Goal: Task Accomplishment & Management: Manage account settings

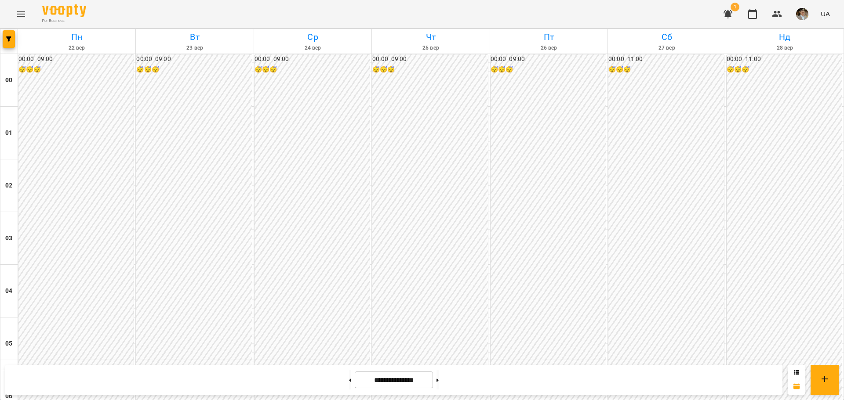
scroll to position [791, 0]
click at [349, 379] on button at bounding box center [350, 379] width 2 height 19
type input "**********"
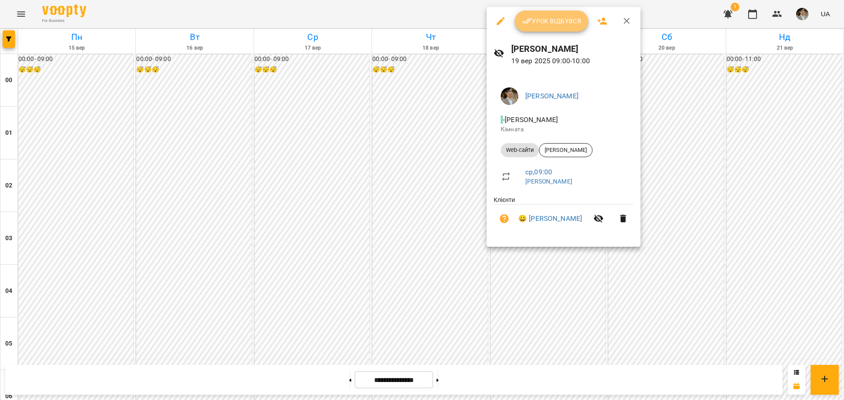
click at [542, 20] on span "Урок відбувся" at bounding box center [552, 21] width 60 height 11
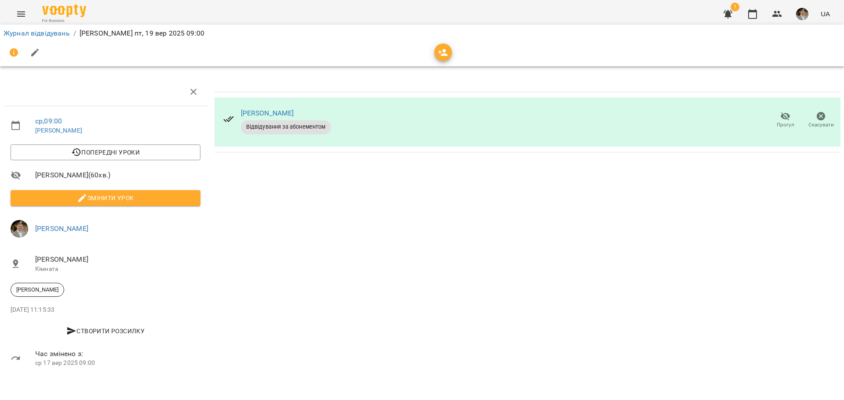
click at [109, 198] on span "Змінити урок" at bounding box center [106, 198] width 176 height 11
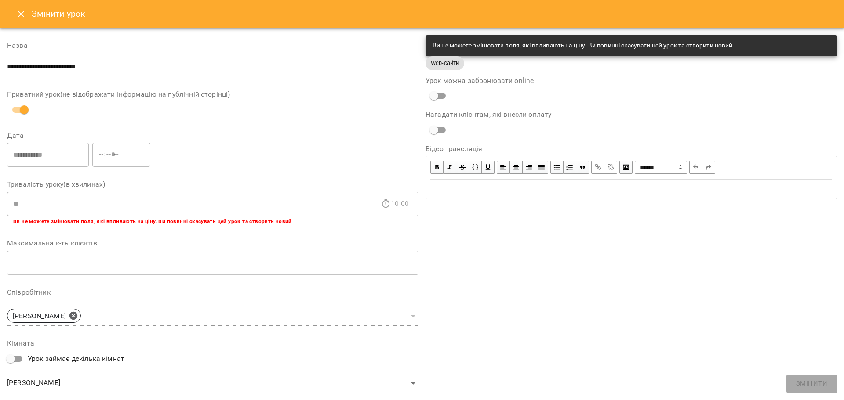
scroll to position [139, 0]
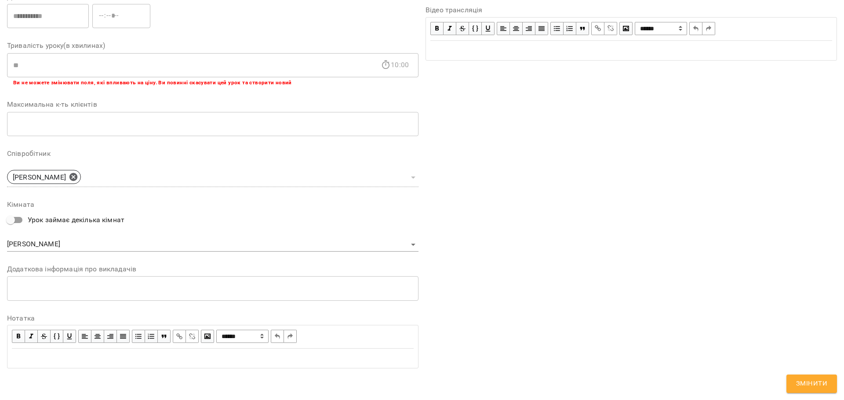
click at [126, 354] on div "Edit text" at bounding box center [213, 358] width 402 height 11
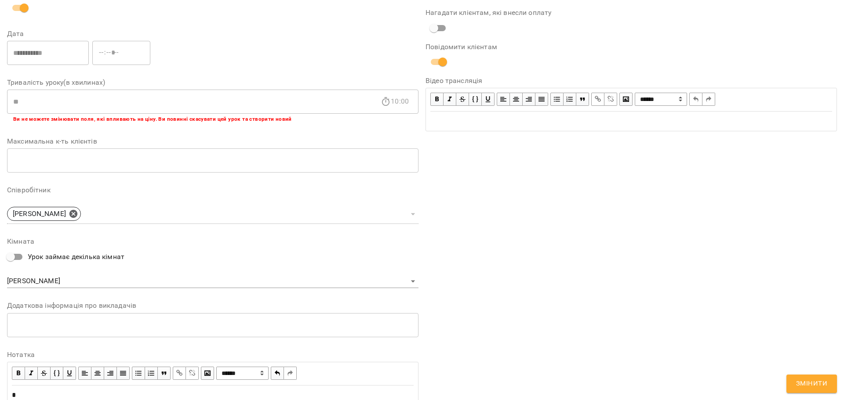
scroll to position [176, 0]
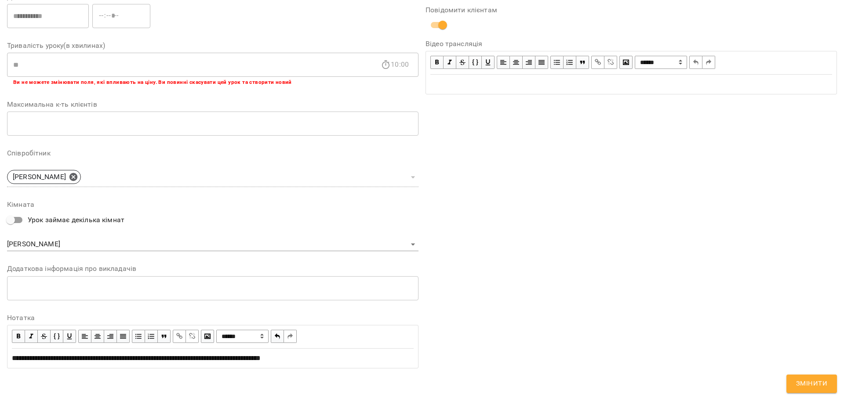
click at [799, 381] on span "Змінити" at bounding box center [811, 383] width 31 height 11
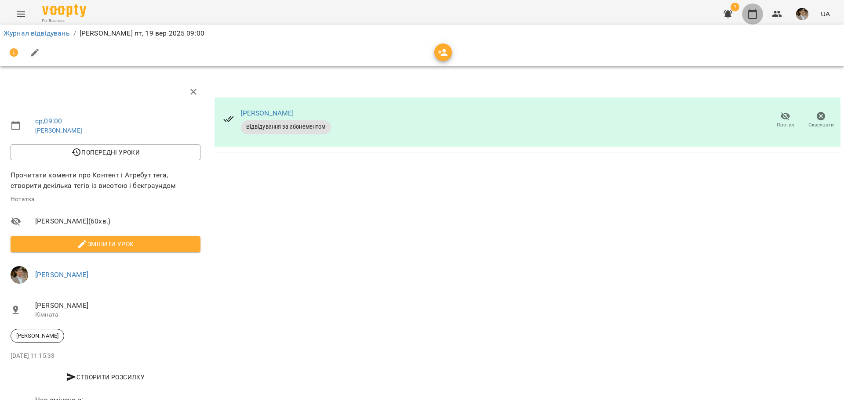
click at [752, 15] on icon "button" at bounding box center [752, 14] width 11 height 11
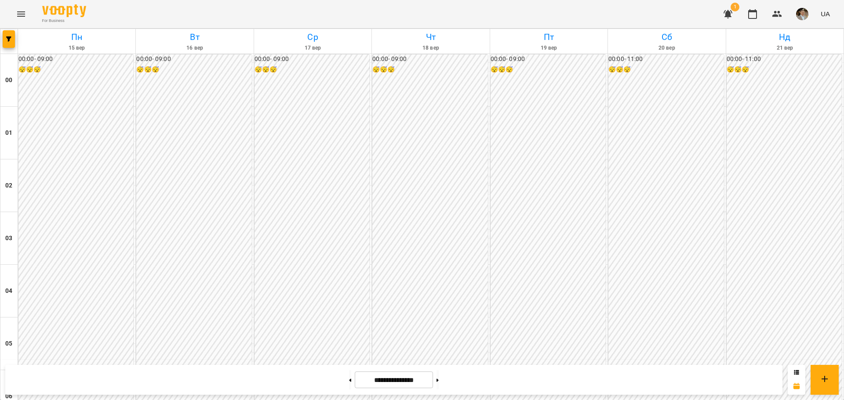
scroll to position [396, 0]
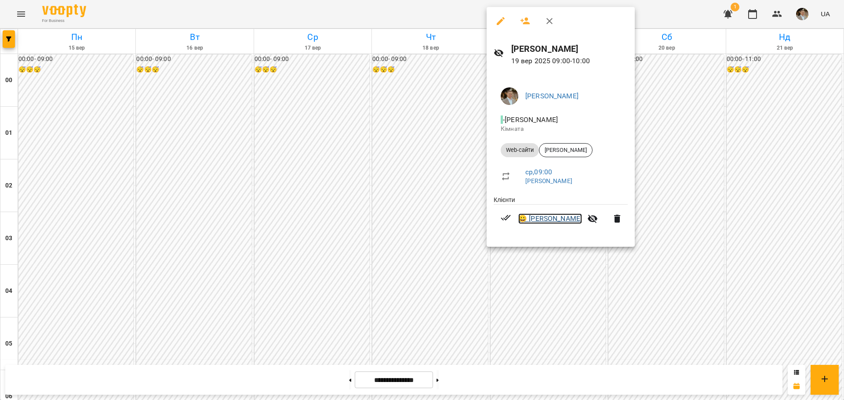
click at [554, 224] on link "😀 [PERSON_NAME]" at bounding box center [550, 219] width 64 height 11
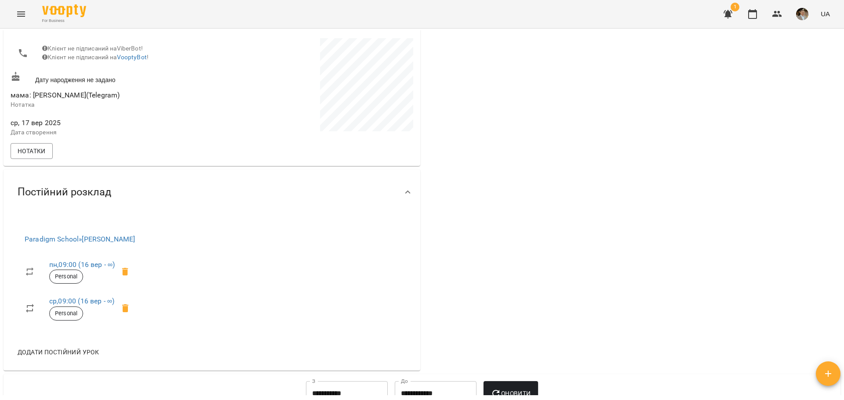
scroll to position [264, 0]
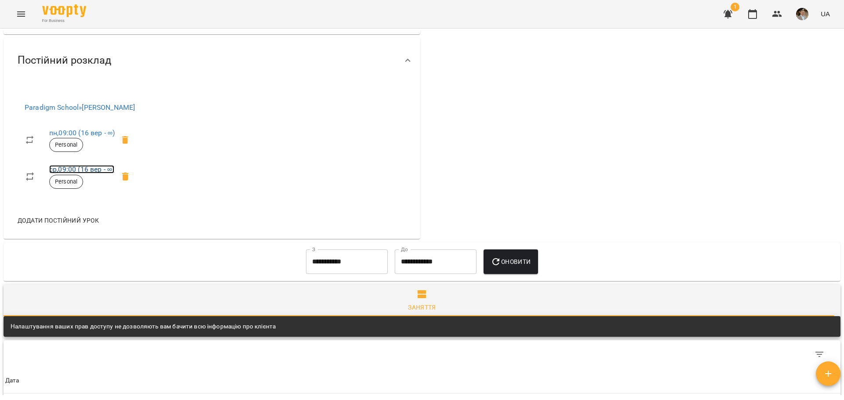
click at [90, 174] on link "ср , 09:00 ([DATE] - ∞)" at bounding box center [81, 169] width 65 height 8
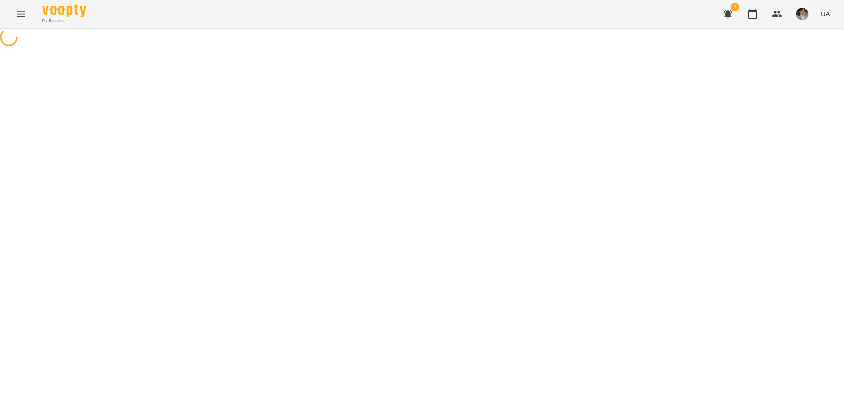
select select "*"
select select "*********"
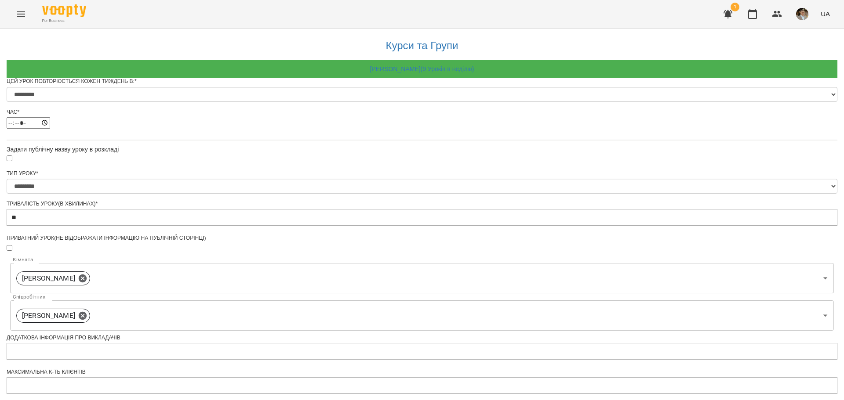
scroll to position [291, 0]
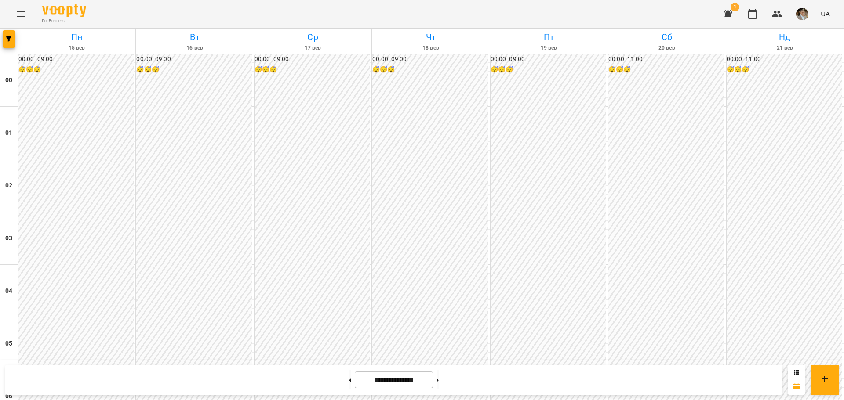
scroll to position [959, 0]
